Goal: Task Accomplishment & Management: Manage account settings

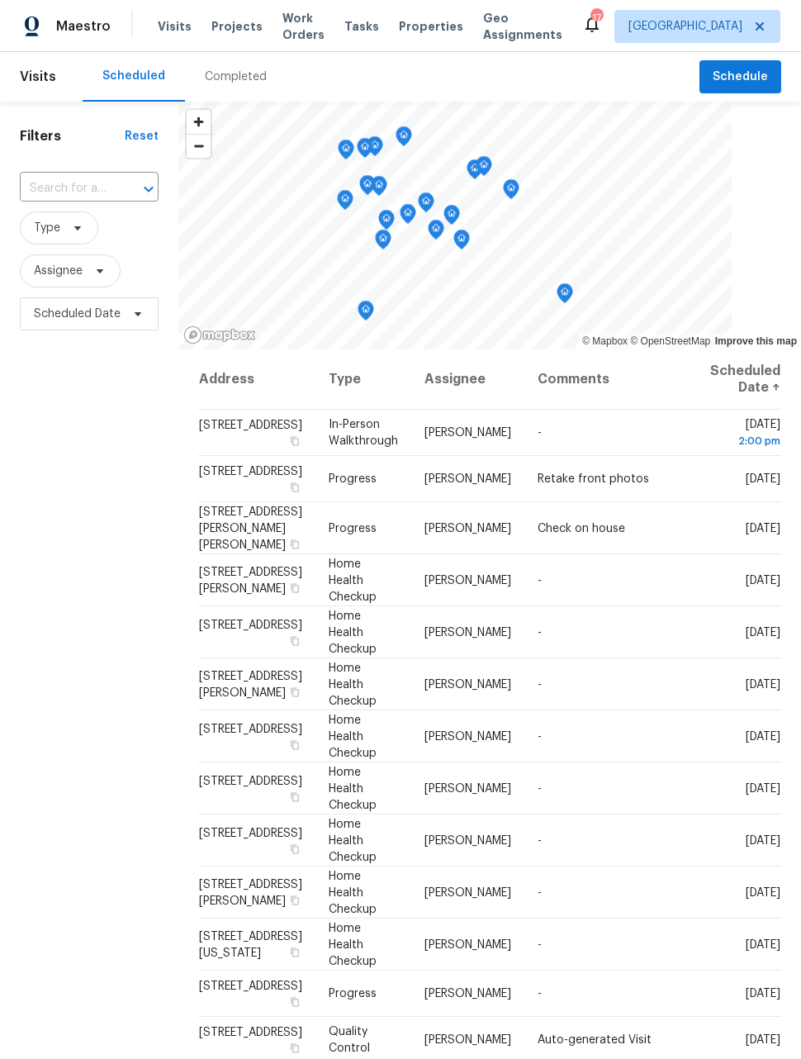
click at [287, 33] on span "Work Orders" at bounding box center [304, 26] width 42 height 33
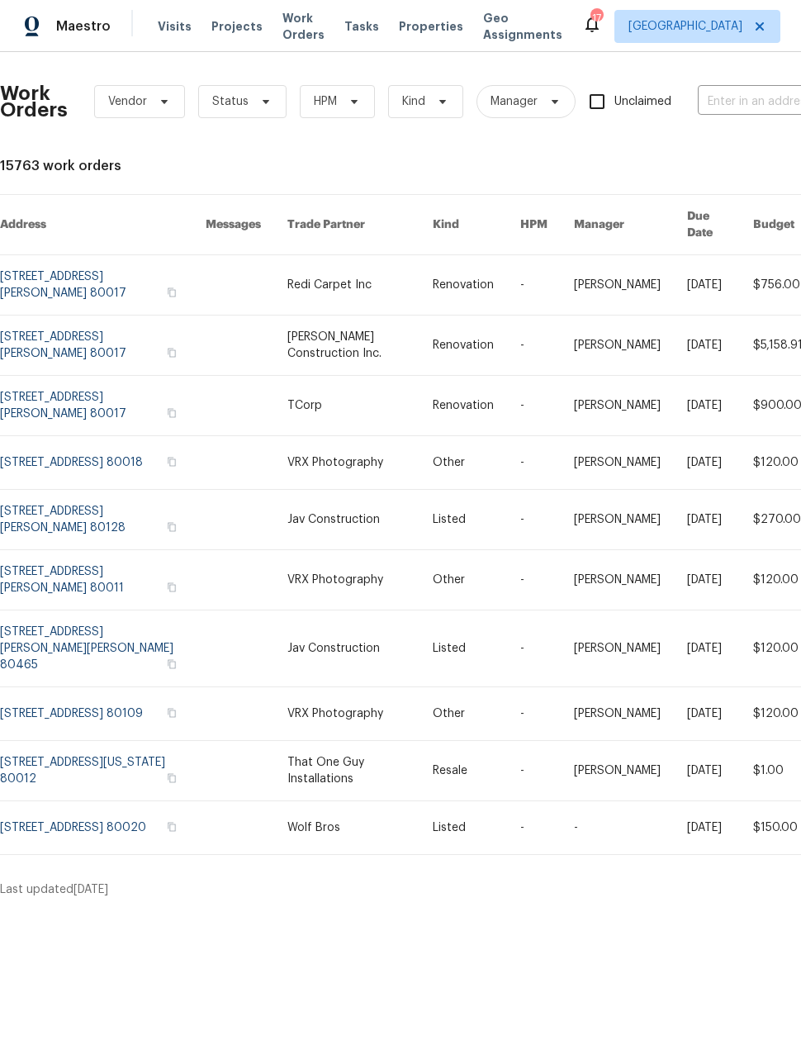
click at [370, 333] on link at bounding box center [359, 345] width 145 height 59
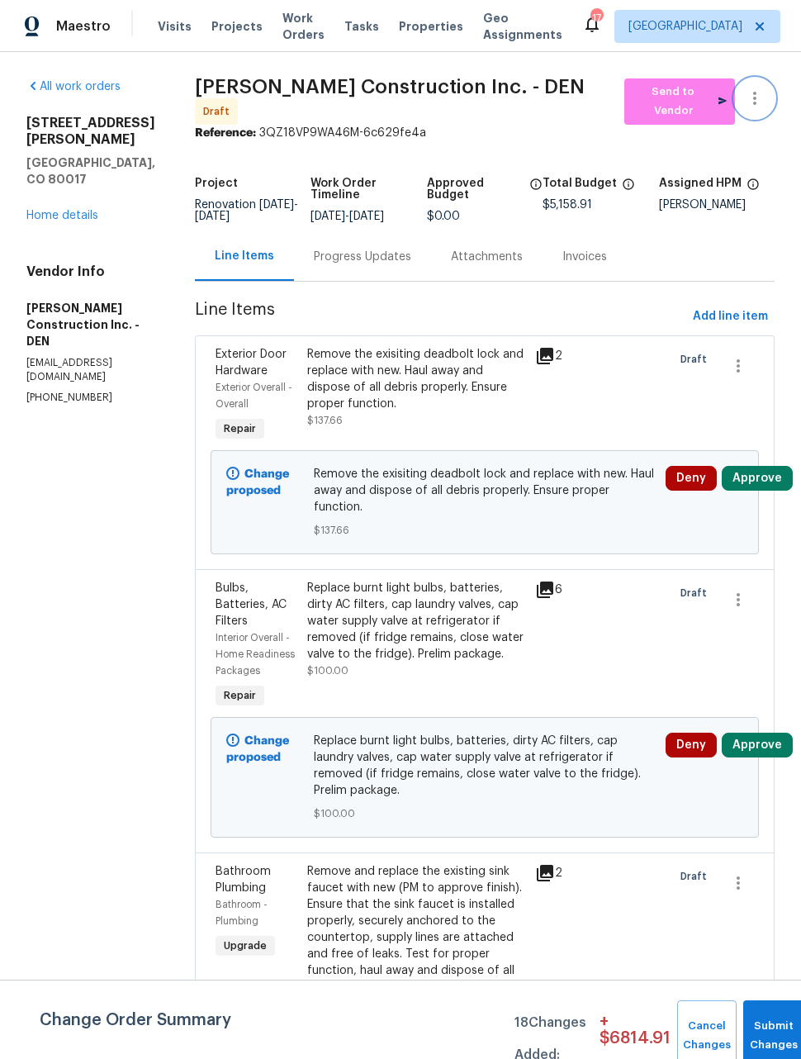
click at [763, 102] on icon "button" at bounding box center [755, 98] width 20 height 20
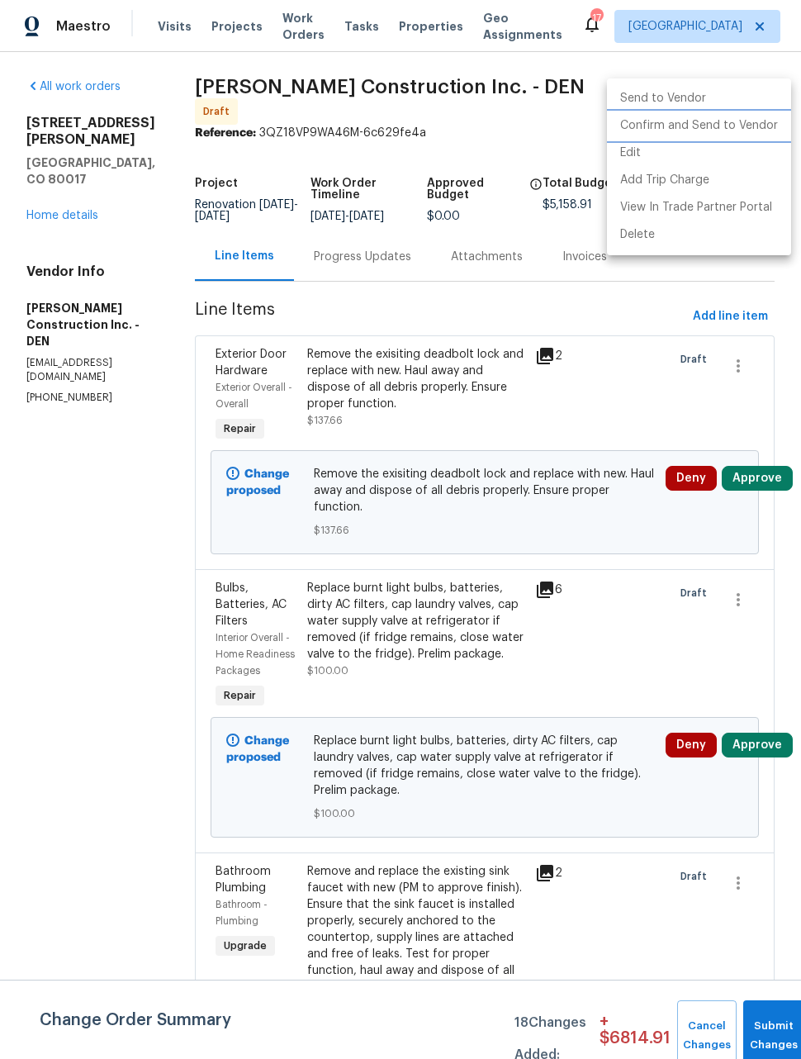
click at [753, 128] on li "Confirm and Send to Vendor" at bounding box center [699, 125] width 184 height 27
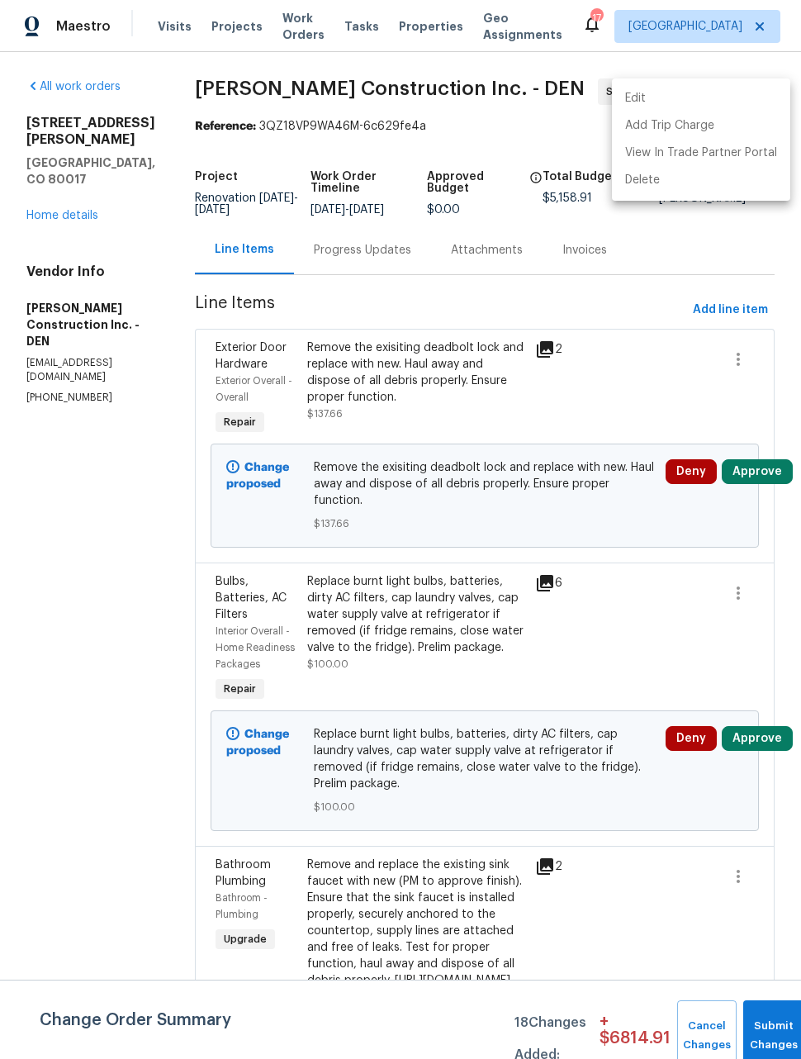
click at [82, 207] on div at bounding box center [400, 529] width 801 height 1059
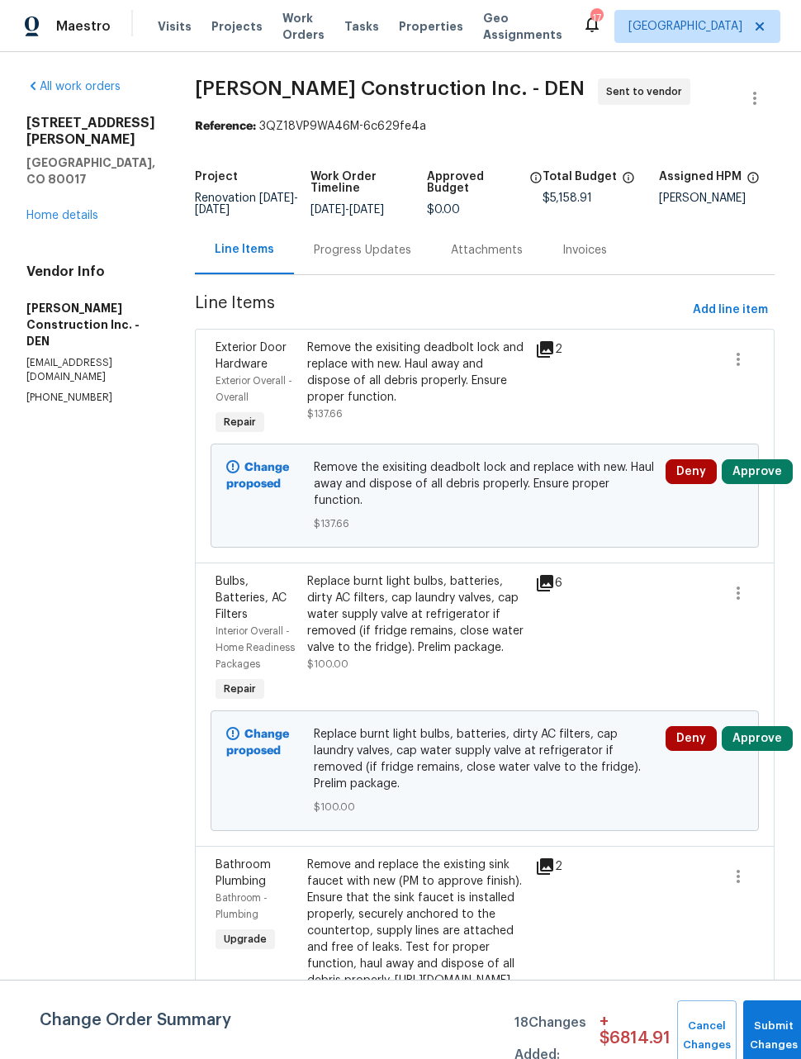
click at [76, 213] on div "All work orders 1059 S Walden Way Apt 155 Aurora, CO 80017 Home details Vendor …" at bounding box center [90, 241] width 129 height 326
click at [69, 210] on link "Home details" at bounding box center [62, 216] width 72 height 12
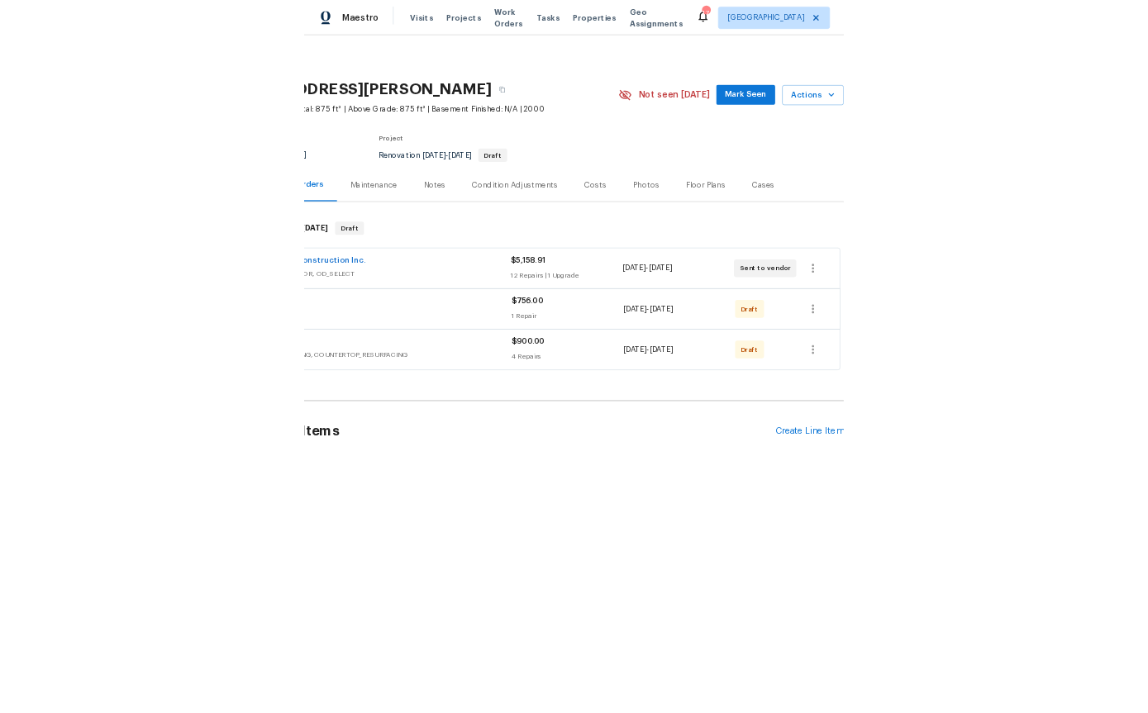
scroll to position [0, 132]
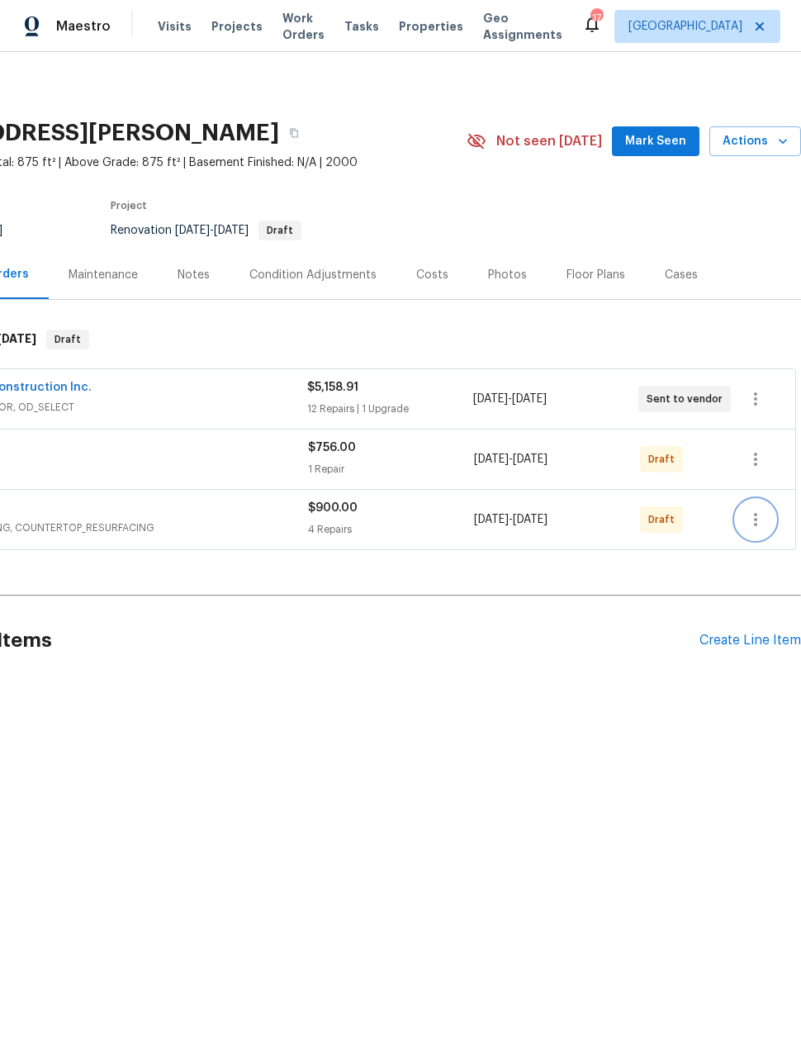
click at [758, 528] on icon "button" at bounding box center [756, 520] width 20 height 20
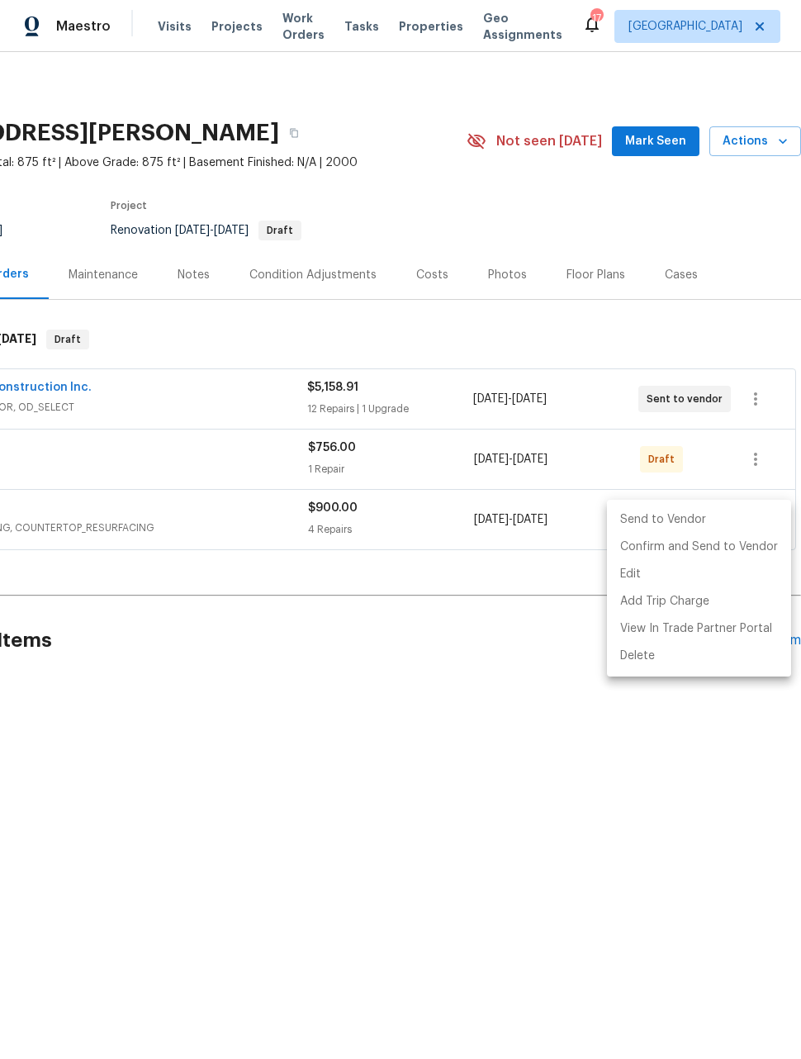
click at [482, 791] on div at bounding box center [400, 529] width 801 height 1059
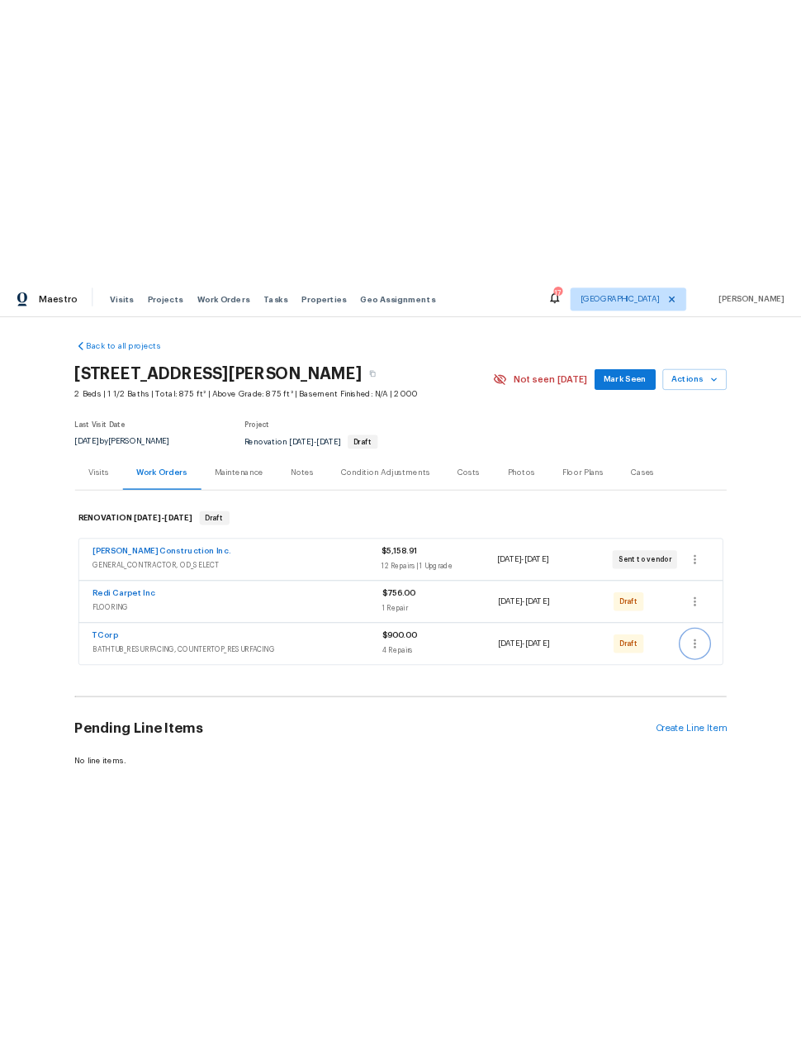
scroll to position [0, 0]
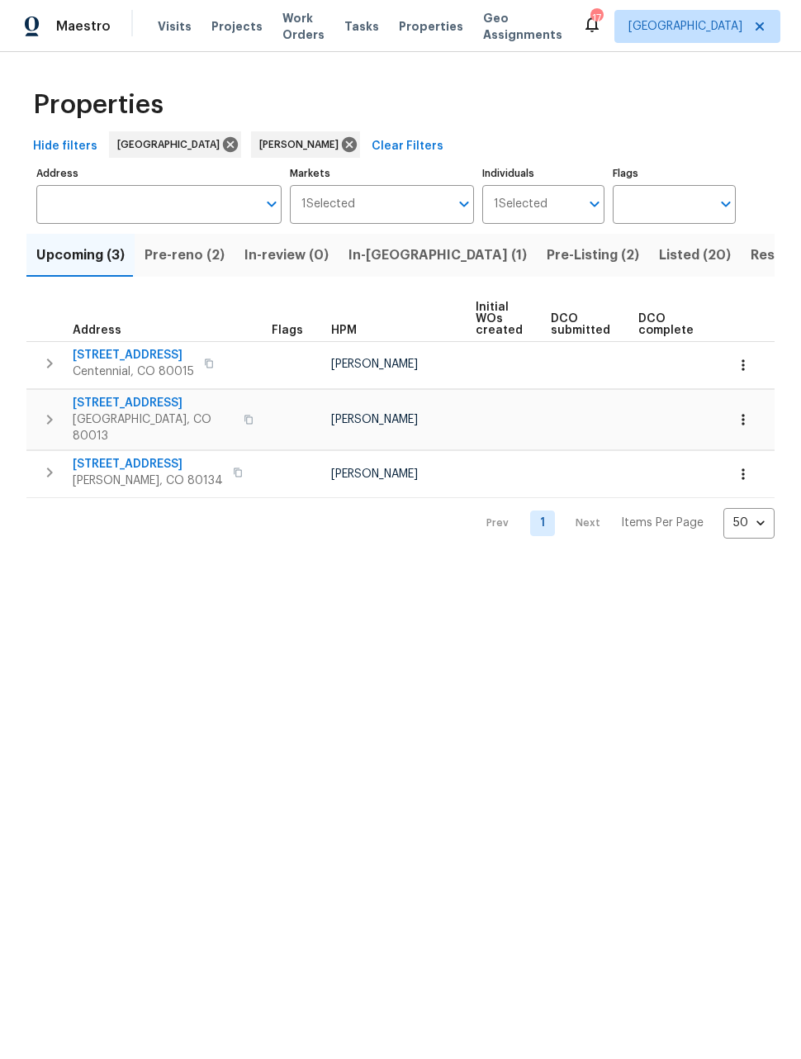
click at [185, 259] on span "Pre-reno (2)" at bounding box center [185, 255] width 80 height 23
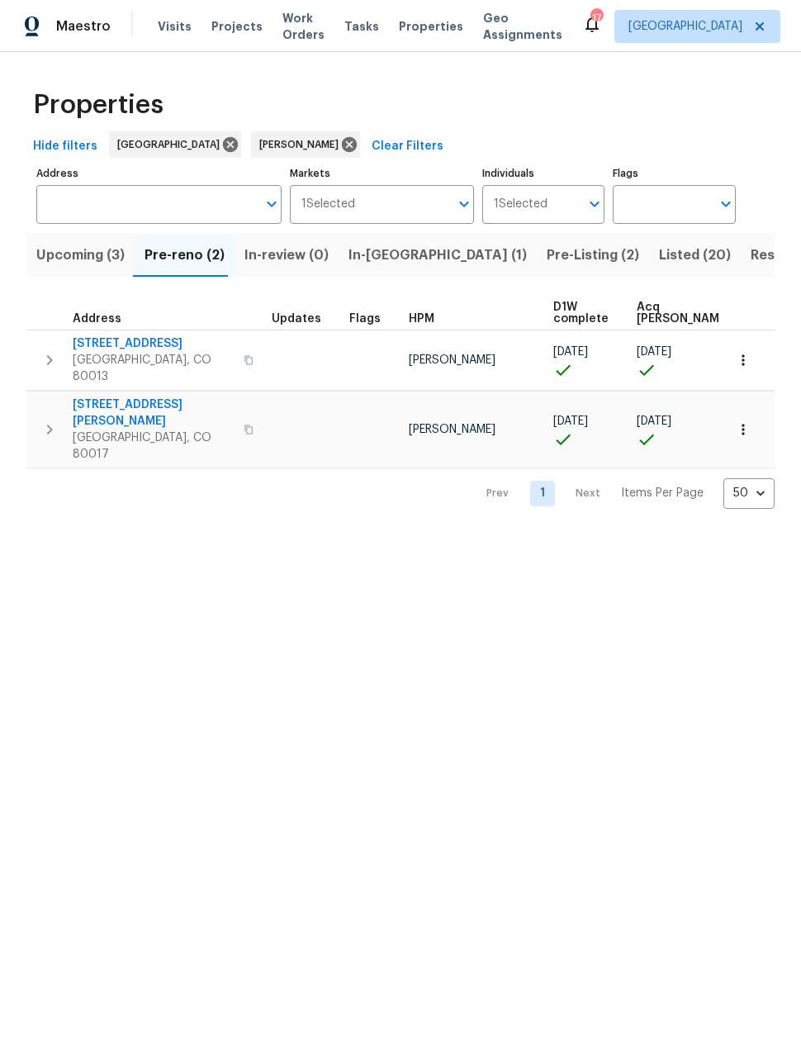
click at [148, 430] on span "Aurora, CO 80017" at bounding box center [153, 446] width 161 height 33
click at [750, 421] on icon "button" at bounding box center [743, 429] width 17 height 17
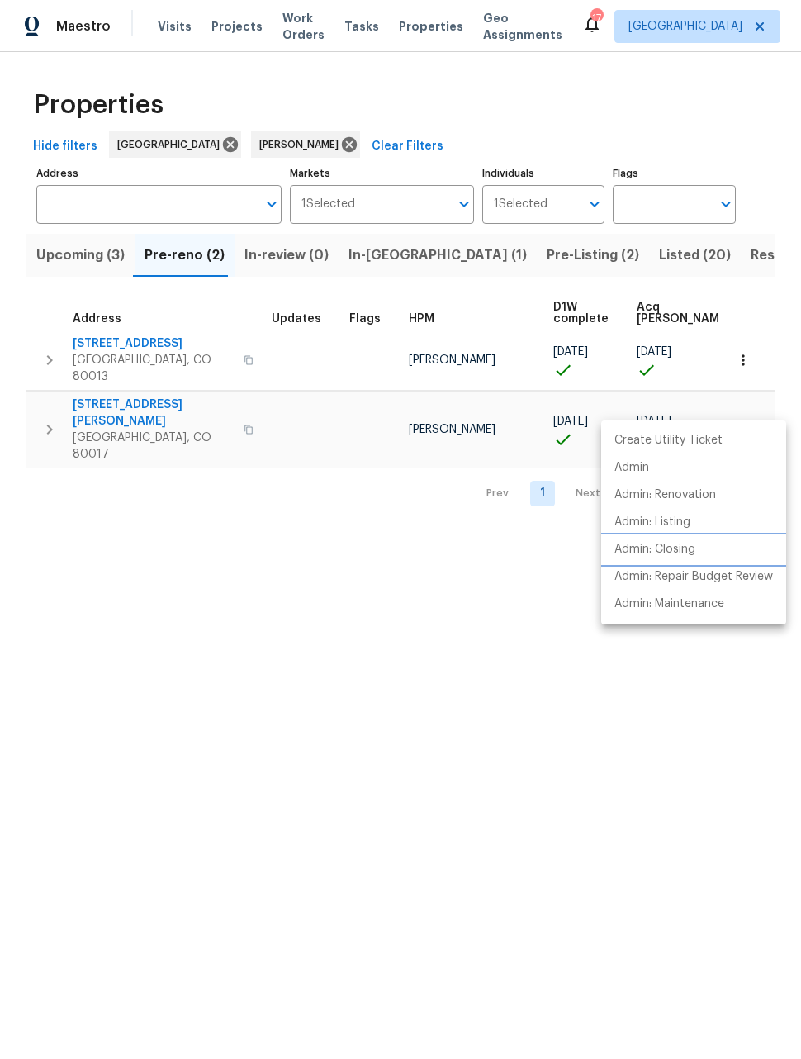
click at [659, 546] on p "Admin: Closing" at bounding box center [655, 549] width 81 height 17
